Goal: Find specific page/section: Find specific page/section

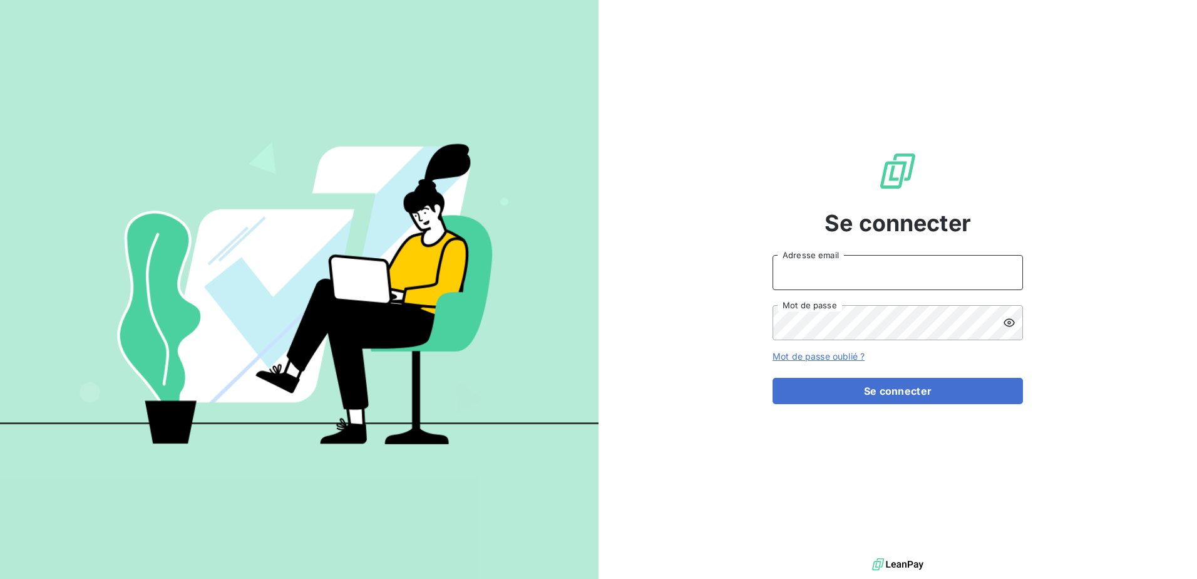
click at [871, 256] on input "Adresse email" at bounding box center [898, 272] width 251 height 35
type input "[PERSON_NAME][EMAIL_ADDRESS][DOMAIN_NAME]"
drag, startPoint x: 915, startPoint y: 122, endPoint x: 876, endPoint y: 150, distance: 48.5
click at [915, 122] on div "Se connecter [PERSON_NAME][EMAIL_ADDRESS][DOMAIN_NAME] Adresse email Mot de pas…" at bounding box center [898, 277] width 251 height 555
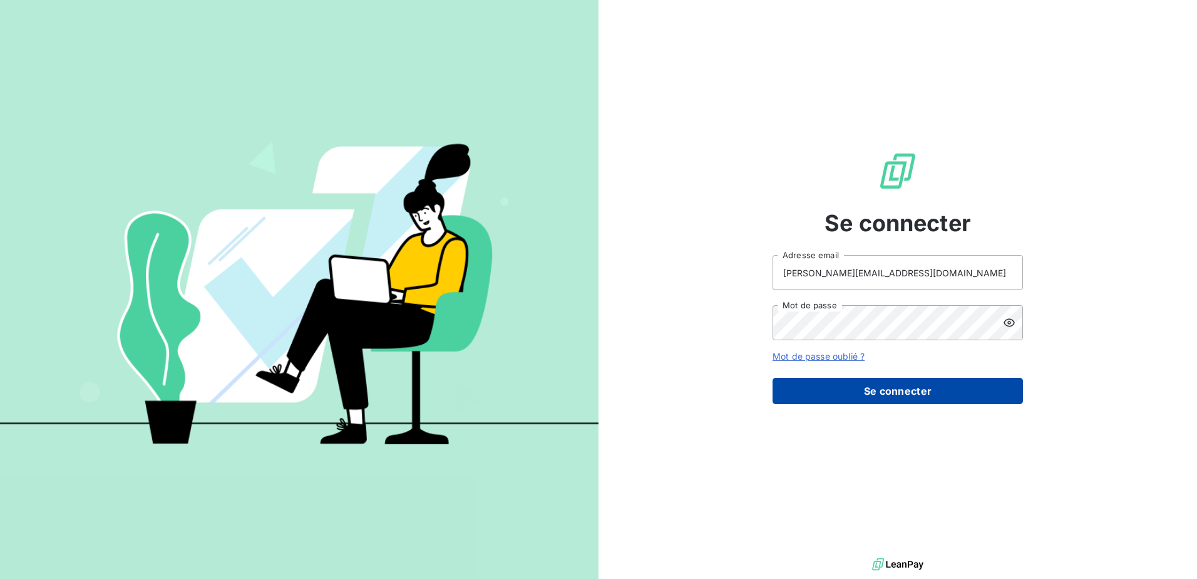
click at [887, 390] on button "Se connecter" at bounding box center [898, 391] width 251 height 26
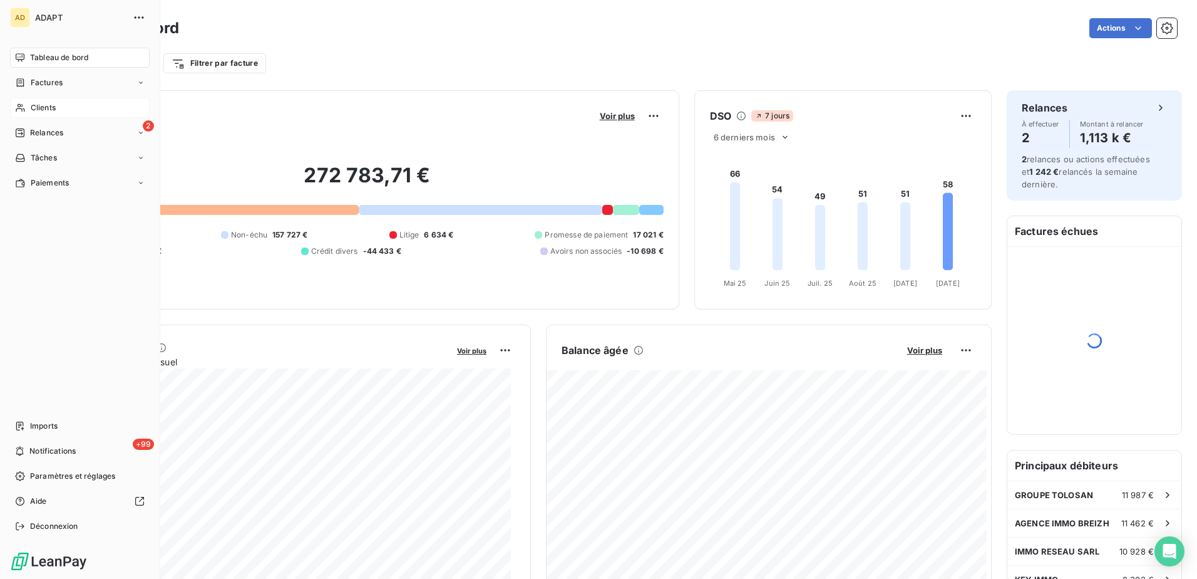
click at [42, 104] on span "Clients" at bounding box center [43, 107] width 25 height 11
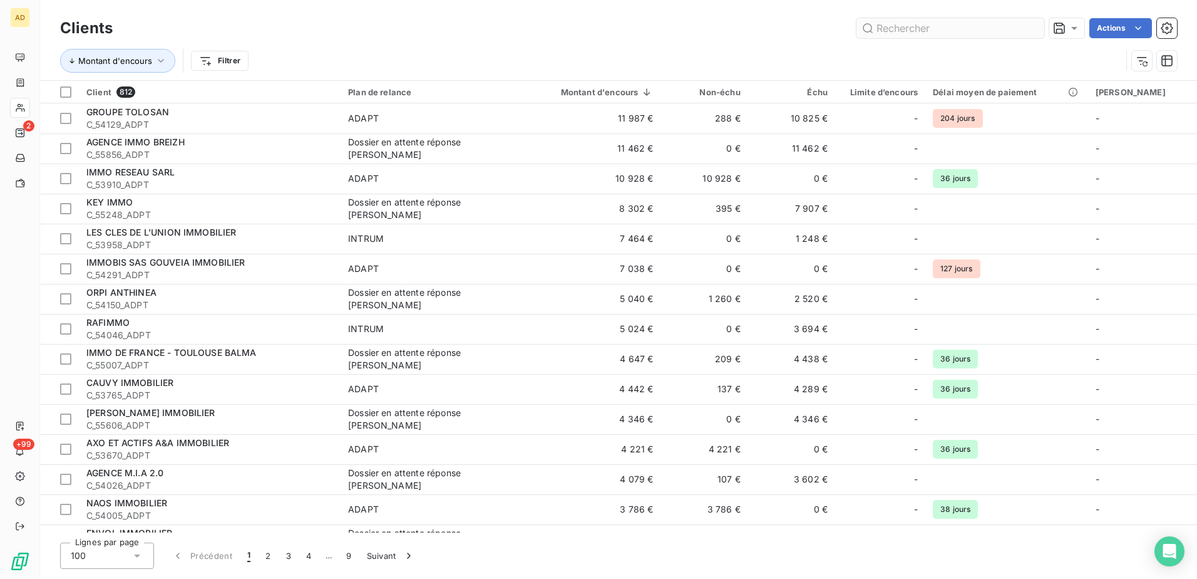
click at [909, 32] on input "text" at bounding box center [951, 28] width 188 height 20
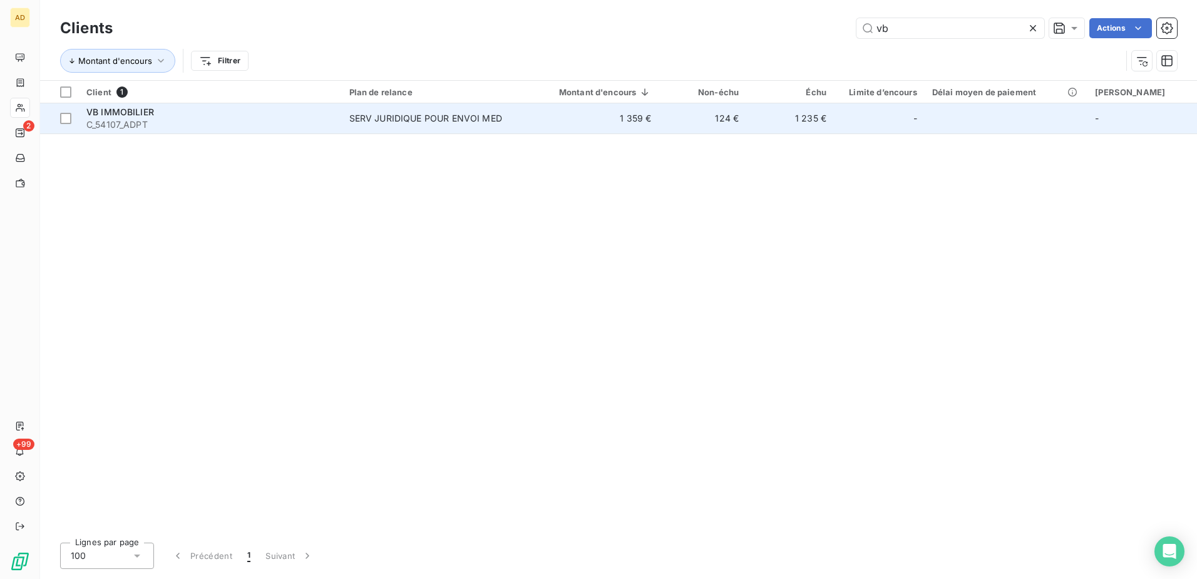
type input "vb"
click at [441, 120] on div "SERV JURIDIQUE POUR ENVOI MED" at bounding box center [425, 118] width 153 height 13
